Goal: Information Seeking & Learning: Find specific page/section

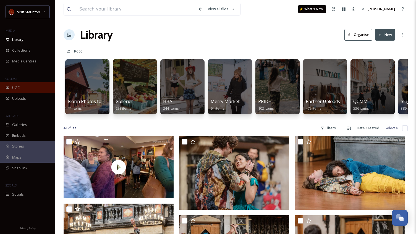
click at [25, 90] on div "UGC" at bounding box center [27, 87] width 55 height 11
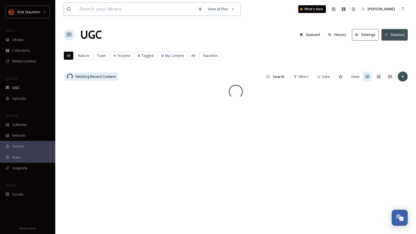
click at [155, 10] on input at bounding box center [136, 9] width 119 height 12
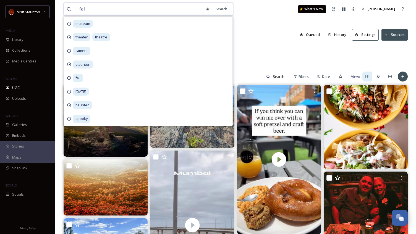
type input "fall"
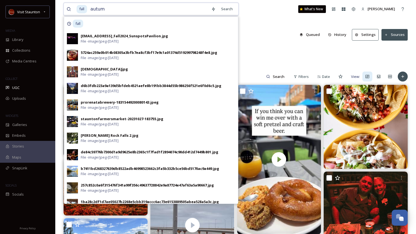
type input "autumn"
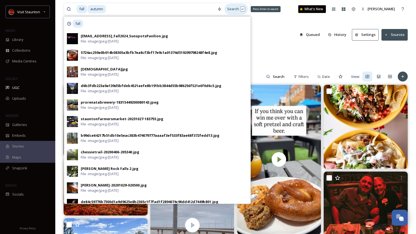
click at [224, 10] on div "Search Press Enter to search" at bounding box center [235, 9] width 23 height 11
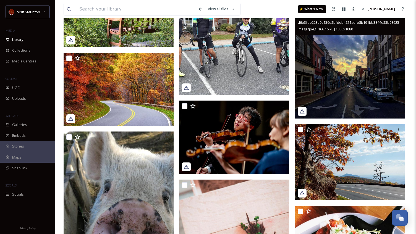
scroll to position [1990, 0]
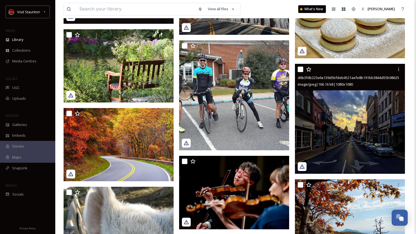
click at [346, 122] on img at bounding box center [350, 119] width 110 height 110
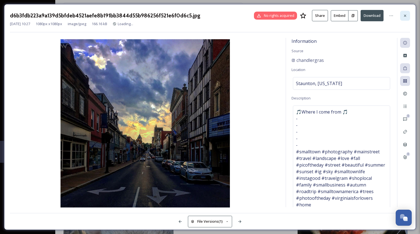
click at [407, 14] on icon at bounding box center [405, 16] width 4 height 4
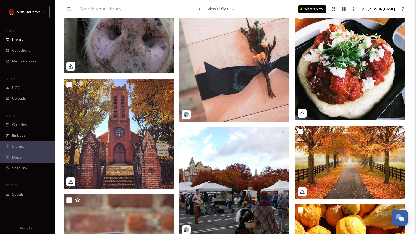
scroll to position [2295, 0]
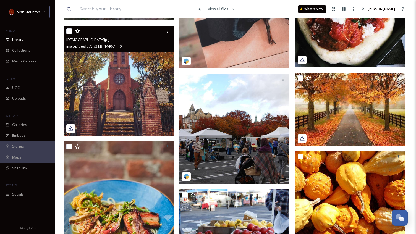
click at [126, 85] on img at bounding box center [119, 81] width 110 height 110
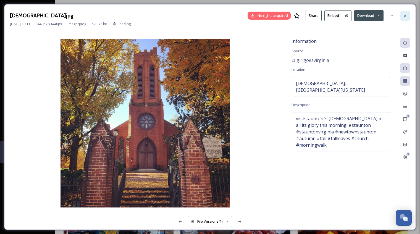
click at [407, 14] on icon at bounding box center [405, 16] width 4 height 4
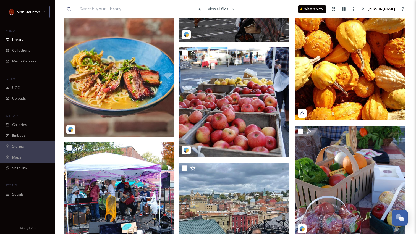
scroll to position [2377, 0]
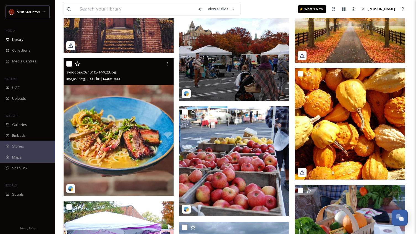
click at [132, 101] on img at bounding box center [119, 127] width 110 height 138
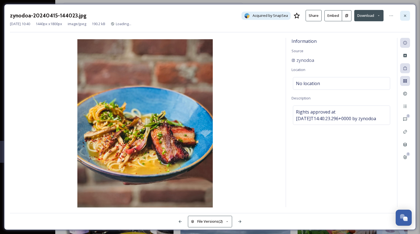
click at [406, 13] on div at bounding box center [405, 16] width 10 height 10
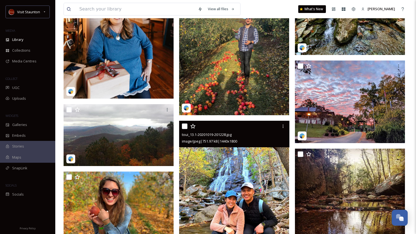
scroll to position [2903, 0]
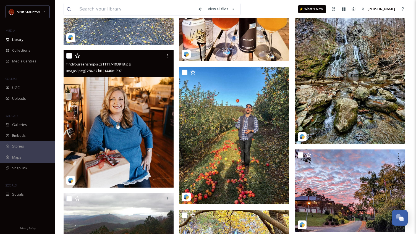
click at [103, 96] on img at bounding box center [119, 119] width 110 height 137
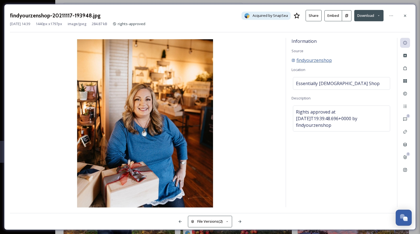
click at [325, 59] on span "findyourzenshop" at bounding box center [314, 60] width 35 height 7
click at [406, 171] on icon at bounding box center [405, 170] width 4 height 4
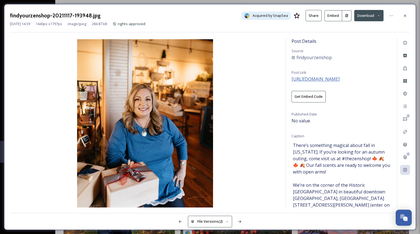
click at [337, 81] on span "[URL][DOMAIN_NAME]" at bounding box center [316, 79] width 48 height 6
click at [408, 17] on div at bounding box center [405, 16] width 10 height 10
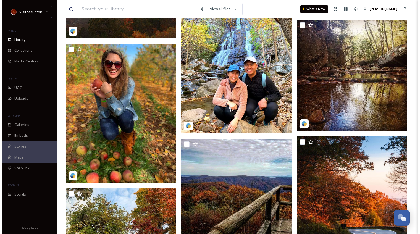
scroll to position [3179, 0]
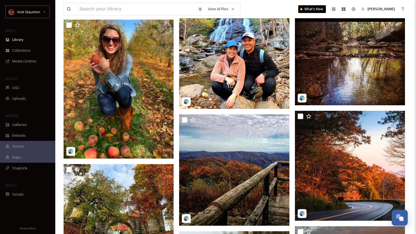
click at [364, 66] on img at bounding box center [350, 50] width 110 height 110
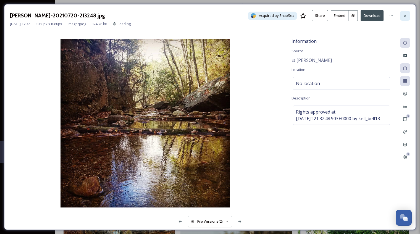
click at [403, 15] on icon at bounding box center [405, 16] width 4 height 4
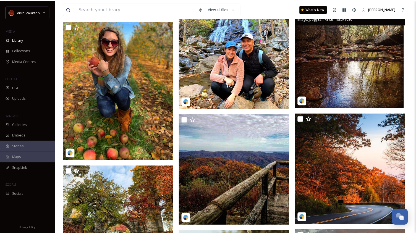
scroll to position [3181, 0]
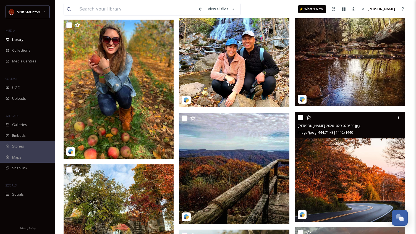
click at [359, 164] on img at bounding box center [350, 167] width 110 height 110
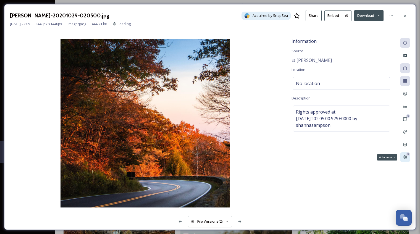
click at [405, 158] on icon at bounding box center [405, 158] width 3 height 4
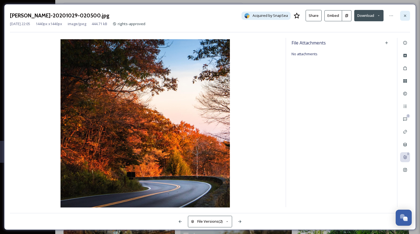
click at [403, 16] on div at bounding box center [405, 16] width 10 height 10
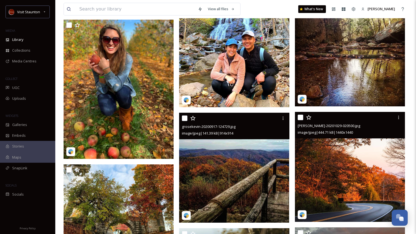
click at [250, 153] on img at bounding box center [234, 168] width 110 height 110
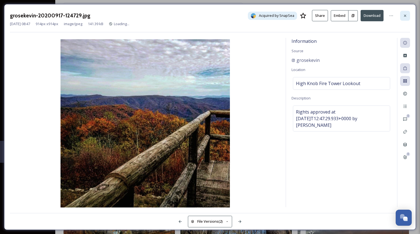
click at [408, 15] on div at bounding box center [405, 16] width 10 height 10
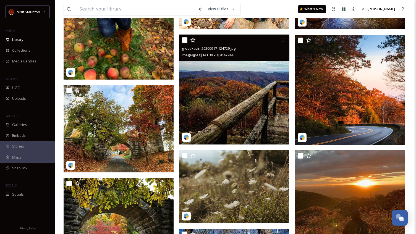
scroll to position [3291, 0]
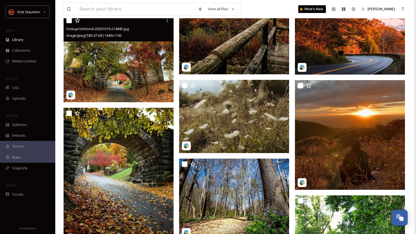
click at [138, 68] on img at bounding box center [119, 58] width 110 height 87
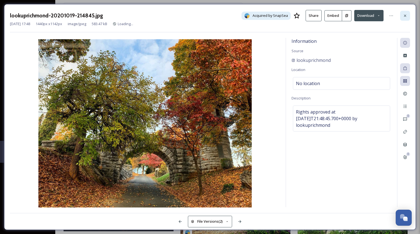
click at [406, 15] on icon at bounding box center [405, 16] width 4 height 4
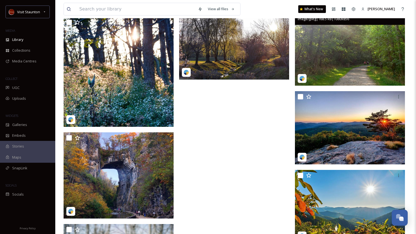
scroll to position [3677, 0]
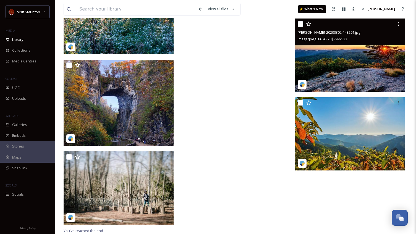
click at [339, 59] on img at bounding box center [350, 56] width 110 height 74
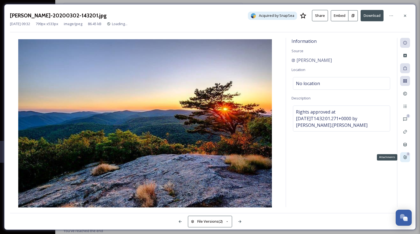
click at [404, 156] on icon at bounding box center [405, 157] width 4 height 4
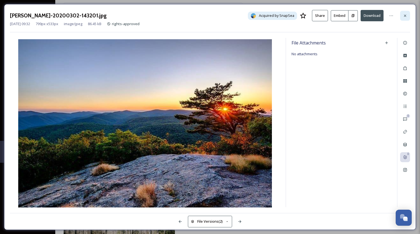
click at [407, 15] on icon at bounding box center [405, 16] width 4 height 4
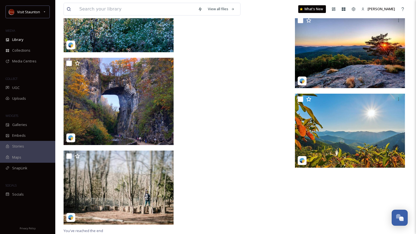
scroll to position [3720, 0]
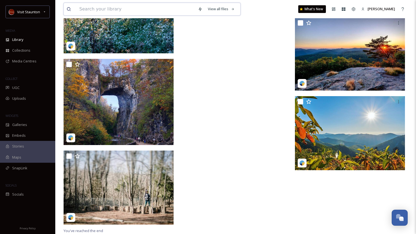
click at [127, 5] on input at bounding box center [136, 9] width 119 height 12
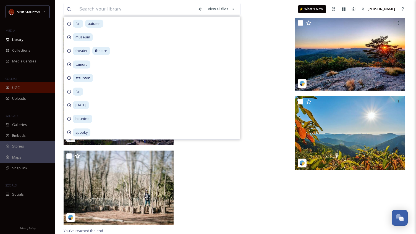
click at [25, 87] on div "UGC" at bounding box center [27, 87] width 55 height 11
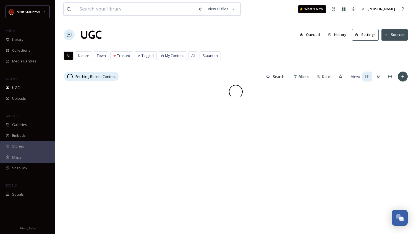
click at [104, 11] on input at bounding box center [136, 9] width 119 height 12
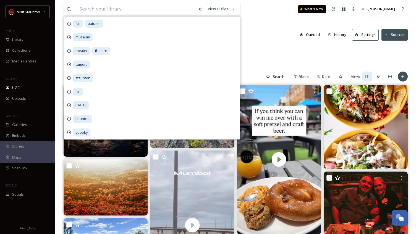
click at [262, 41] on div "UGC Queued History Settings Sources" at bounding box center [236, 35] width 344 height 17
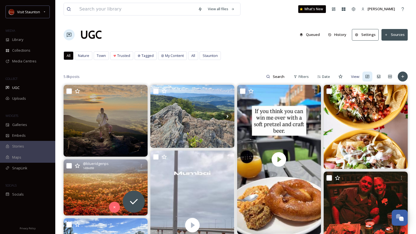
click at [99, 190] on img at bounding box center [106, 188] width 84 height 56
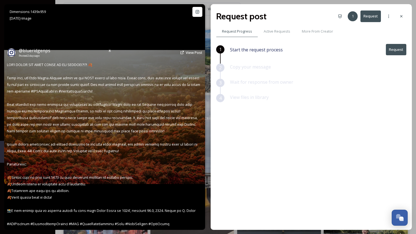
scroll to position [28, 0]
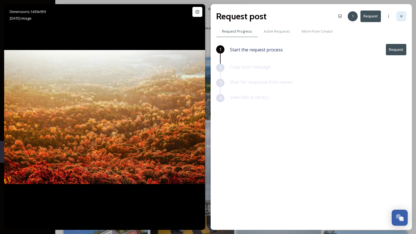
click at [402, 15] on icon at bounding box center [401, 16] width 4 height 4
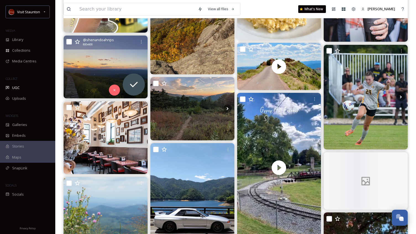
scroll to position [1327, 0]
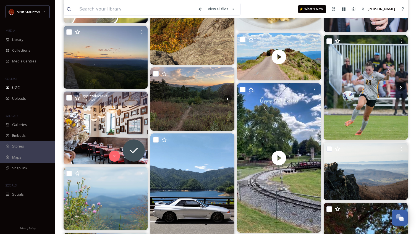
click at [114, 124] on img at bounding box center [106, 128] width 84 height 73
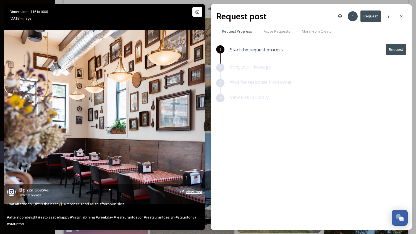
click at [190, 192] on span "View Post" at bounding box center [194, 191] width 17 height 5
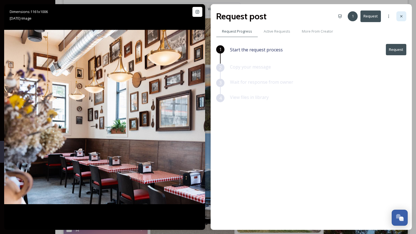
click at [399, 16] on icon at bounding box center [401, 16] width 4 height 4
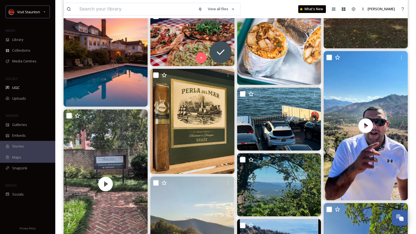
scroll to position [1548, 0]
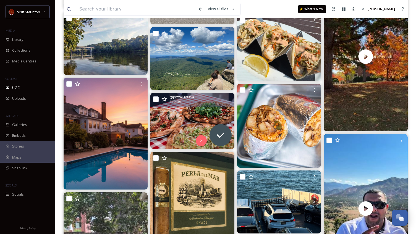
click at [203, 116] on img at bounding box center [192, 121] width 84 height 56
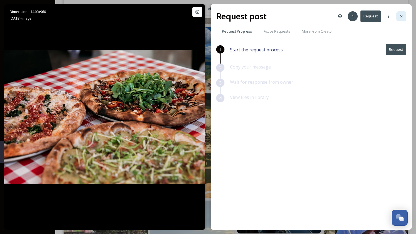
click at [400, 15] on icon at bounding box center [401, 16] width 4 height 4
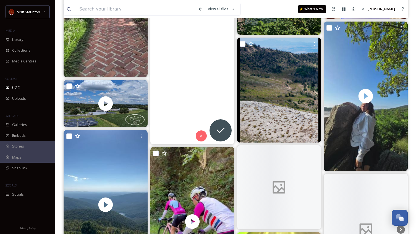
scroll to position [1907, 0]
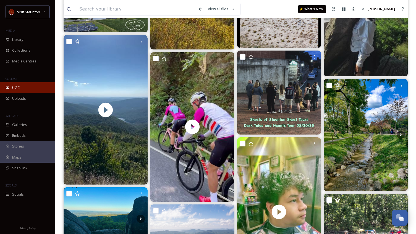
click at [13, 87] on span "UGC" at bounding box center [15, 87] width 7 height 5
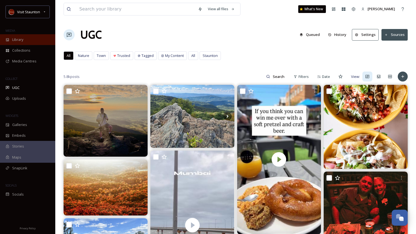
click at [19, 43] on div "Library" at bounding box center [27, 39] width 55 height 11
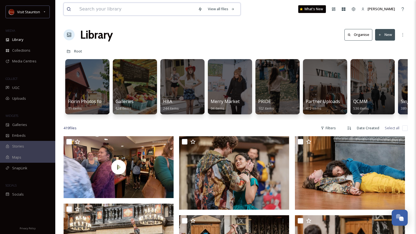
click at [108, 6] on input at bounding box center [136, 9] width 119 height 12
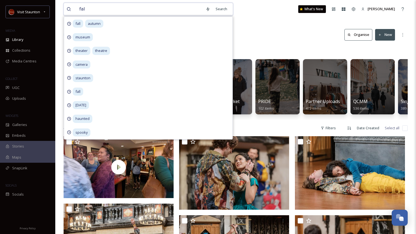
type input "fall"
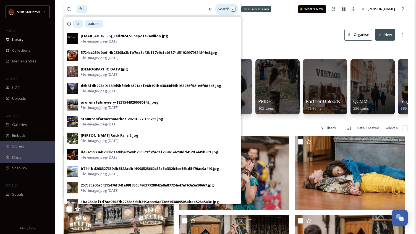
click at [217, 12] on div "Search Press Enter to search" at bounding box center [226, 9] width 23 height 11
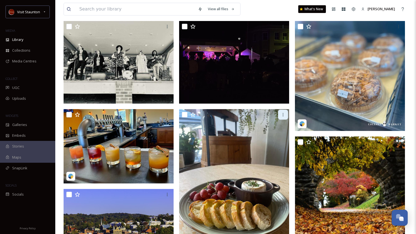
scroll to position [138, 0]
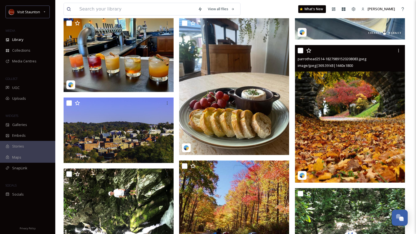
click at [331, 97] on img at bounding box center [350, 114] width 110 height 138
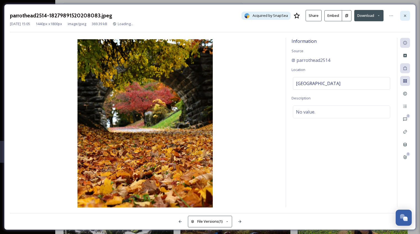
click at [404, 13] on div at bounding box center [405, 16] width 10 height 10
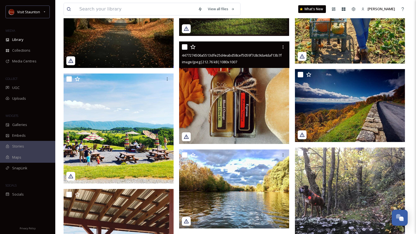
scroll to position [553, 0]
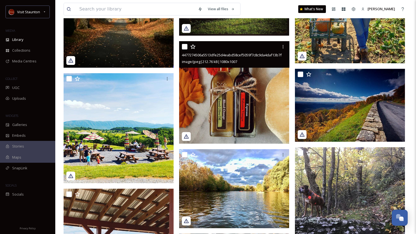
click at [241, 86] on img at bounding box center [234, 92] width 110 height 103
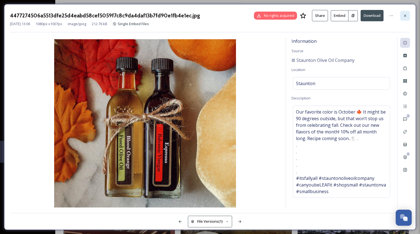
click at [406, 14] on icon at bounding box center [405, 16] width 4 height 4
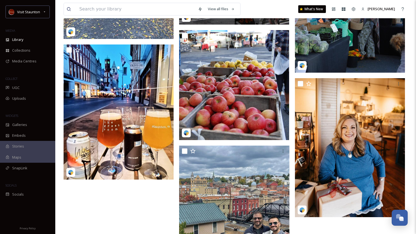
scroll to position [1763, 0]
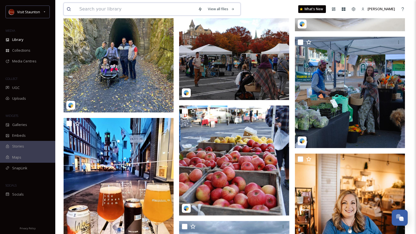
click at [124, 10] on input at bounding box center [136, 9] width 119 height 12
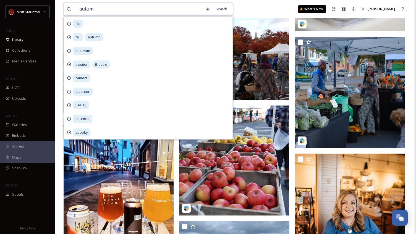
type input "autumn"
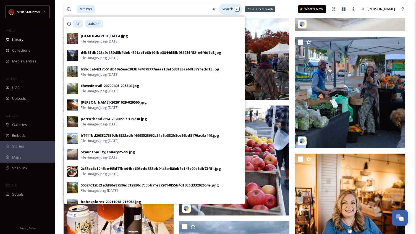
click at [220, 7] on div "Search Press Enter to search" at bounding box center [230, 9] width 23 height 11
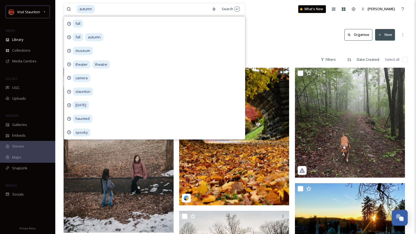
click at [268, 36] on div "Library Search Organise New" at bounding box center [236, 35] width 344 height 17
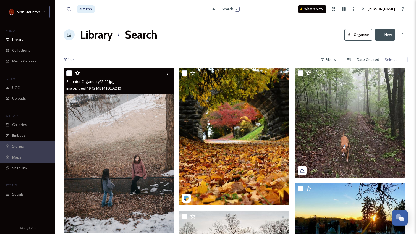
click at [141, 147] on img at bounding box center [119, 150] width 110 height 165
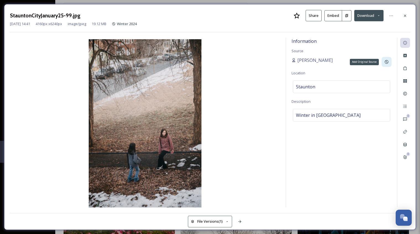
click at [388, 64] on icon at bounding box center [387, 62] width 4 height 4
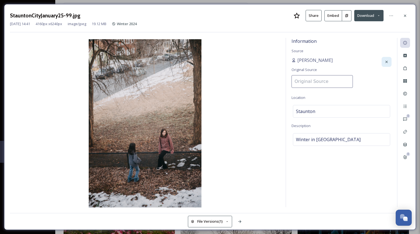
click at [339, 83] on input at bounding box center [322, 81] width 61 height 13
type input "[PERSON_NAME]"
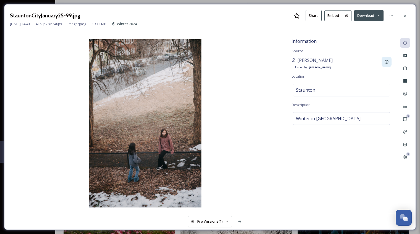
click at [347, 164] on div "Information Source [PERSON_NAME] Uploaded by: [PERSON_NAME] Location [GEOGRAPHI…" at bounding box center [341, 122] width 111 height 169
click at [406, 15] on icon at bounding box center [405, 16] width 4 height 4
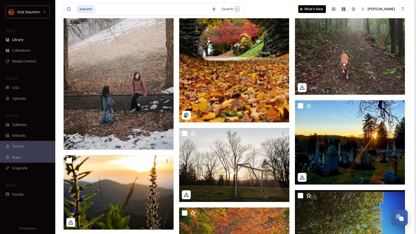
scroll to position [138, 0]
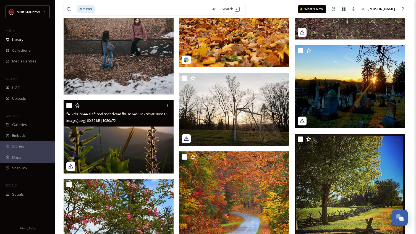
click at [113, 135] on img at bounding box center [119, 137] width 110 height 74
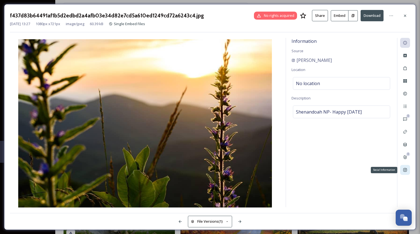
click at [404, 172] on icon at bounding box center [405, 170] width 4 height 4
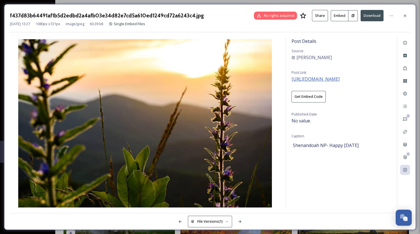
click at [340, 78] on span "[URL][DOMAIN_NAME]" at bounding box center [316, 79] width 48 height 6
click at [405, 13] on div at bounding box center [405, 16] width 10 height 10
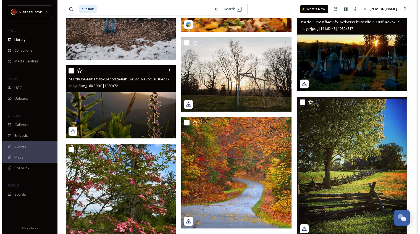
scroll to position [249, 0]
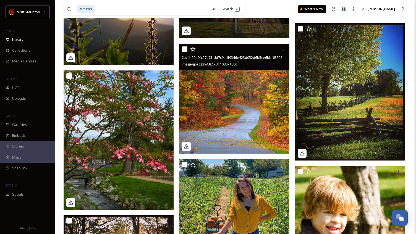
click at [226, 101] on img at bounding box center [234, 99] width 110 height 110
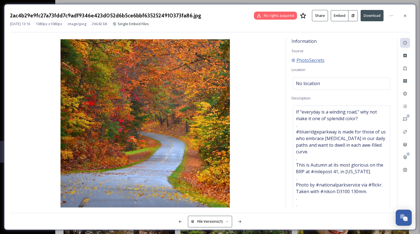
click at [316, 62] on span "PhotoSecrets" at bounding box center [311, 60] width 28 height 7
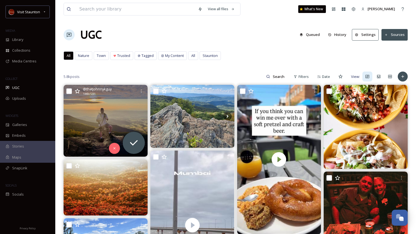
click at [106, 117] on img at bounding box center [106, 121] width 84 height 72
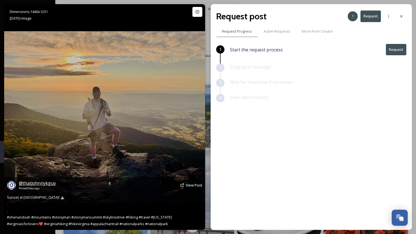
click at [45, 185] on span "@ thatjohnnykguy" at bounding box center [37, 183] width 37 height 6
